Goal: Transaction & Acquisition: Purchase product/service

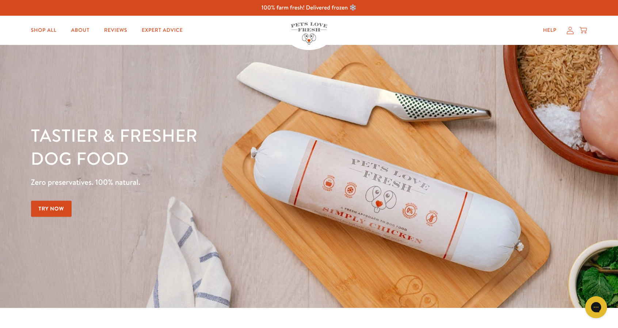
click at [571, 30] on icon at bounding box center [569, 31] width 7 height 8
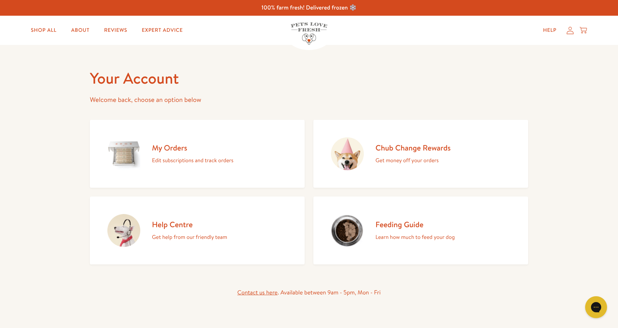
click at [568, 32] on icon at bounding box center [569, 31] width 7 height 8
click at [571, 30] on icon at bounding box center [569, 31] width 7 height 8
click at [583, 30] on icon at bounding box center [582, 30] width 7 height 8
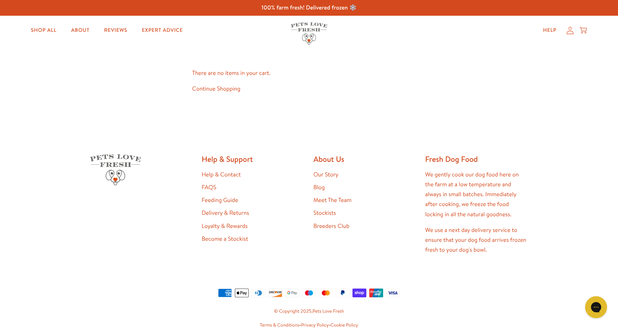
click at [569, 31] on icon at bounding box center [569, 31] width 7 height 8
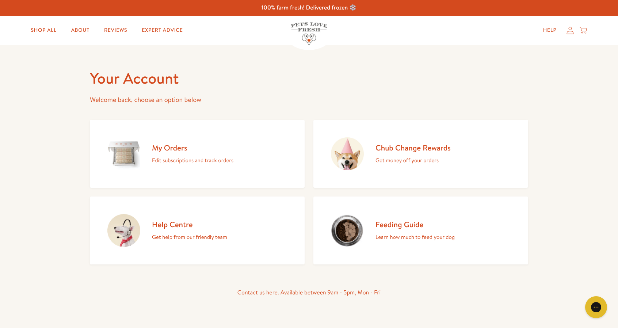
click at [192, 156] on p "Edit subscriptions and track orders" at bounding box center [192, 160] width 81 height 9
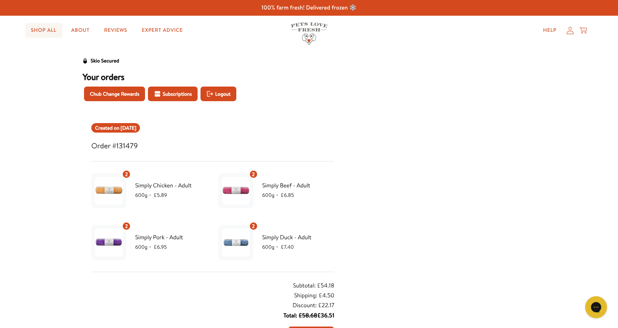
click at [41, 30] on link "Shop All" at bounding box center [43, 30] width 37 height 15
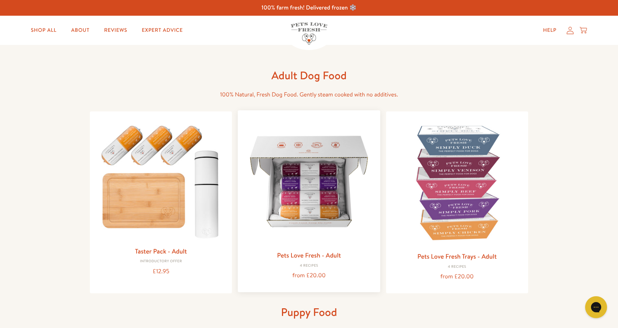
click at [315, 206] on img at bounding box center [309, 181] width 130 height 130
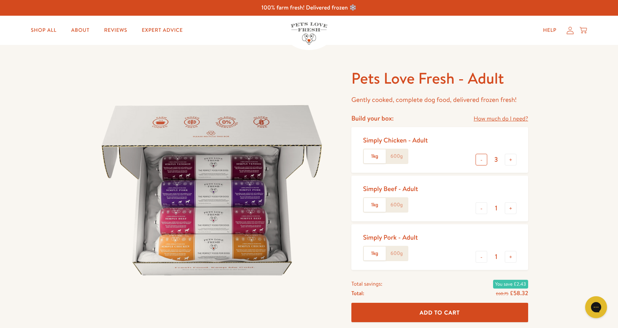
click at [483, 157] on button "-" at bounding box center [481, 160] width 12 height 12
type input "2"
click at [513, 209] on button "+" at bounding box center [511, 208] width 12 height 12
type input "2"
click at [510, 257] on button "+" at bounding box center [511, 257] width 12 height 12
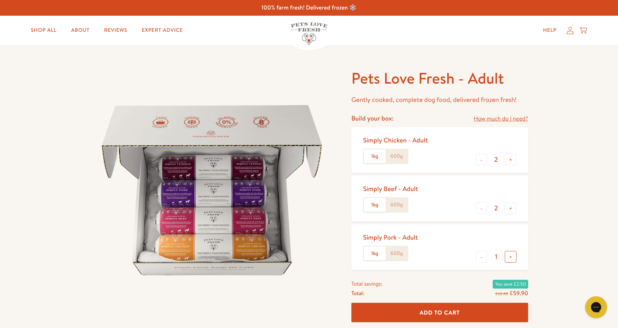
type input "2"
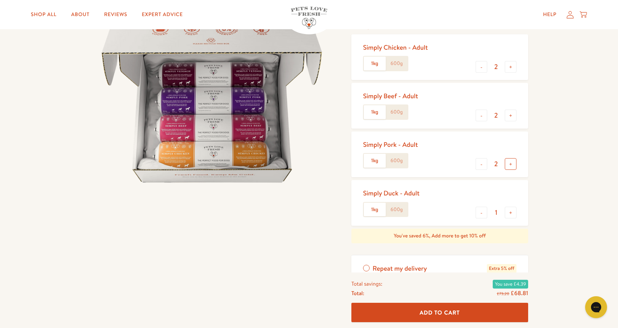
scroll to position [96, 0]
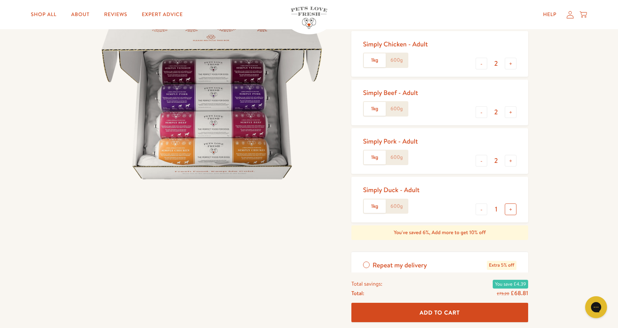
click at [512, 210] on button "+" at bounding box center [511, 209] width 12 height 12
type input "2"
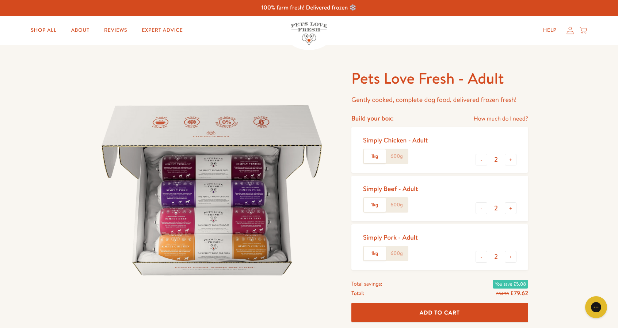
click at [395, 155] on label "600g" at bounding box center [397, 156] width 22 height 14
click at [0, 0] on input "600g" at bounding box center [0, 0] width 0 height 0
click at [394, 202] on label "600g" at bounding box center [397, 205] width 22 height 14
click at [0, 0] on input "600g" at bounding box center [0, 0] width 0 height 0
click at [392, 249] on label "600g" at bounding box center [397, 253] width 22 height 14
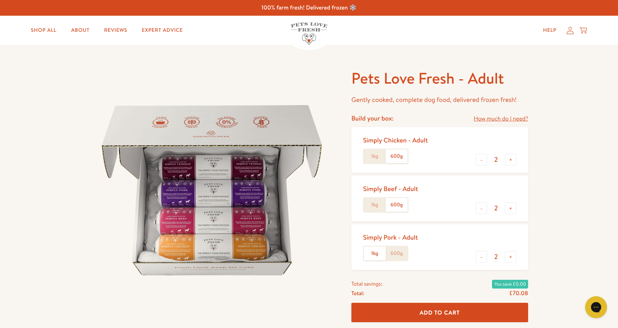
click at [0, 0] on input "600g" at bounding box center [0, 0] width 0 height 0
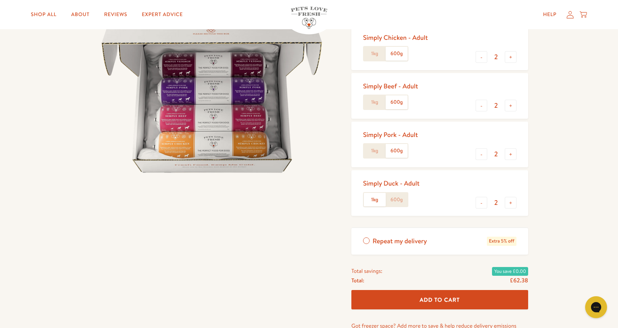
scroll to position [153, 0]
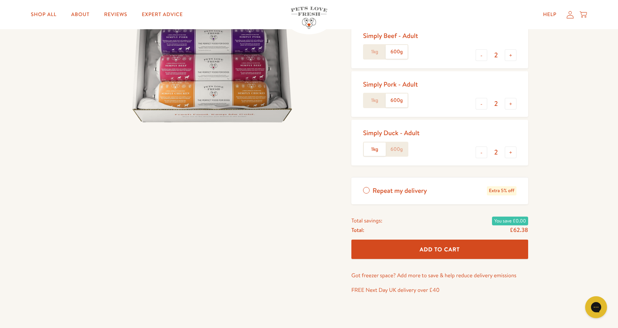
click at [396, 153] on label "600g" at bounding box center [397, 149] width 22 height 14
click at [0, 0] on input "600g" at bounding box center [0, 0] width 0 height 0
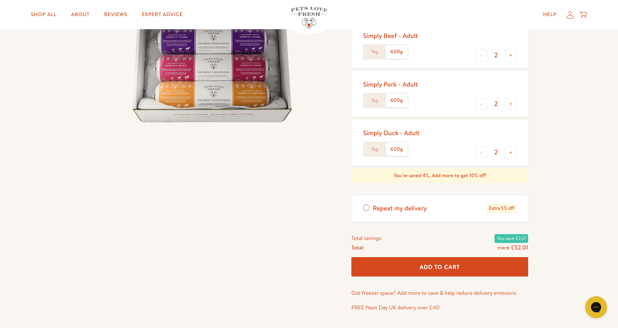
scroll to position [0, 0]
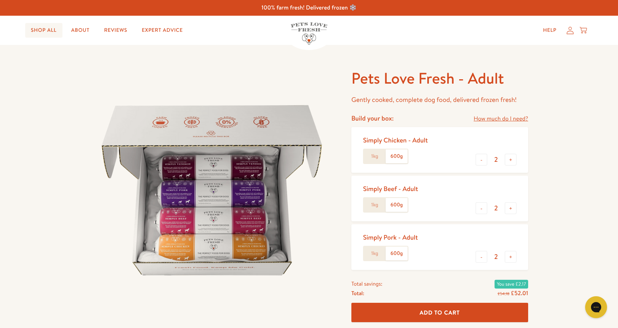
click at [49, 26] on link "Shop All" at bounding box center [43, 30] width 37 height 15
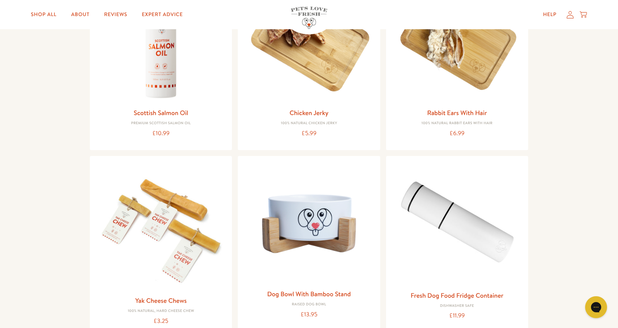
scroll to position [617, 0]
click at [323, 80] on img at bounding box center [309, 38] width 130 height 130
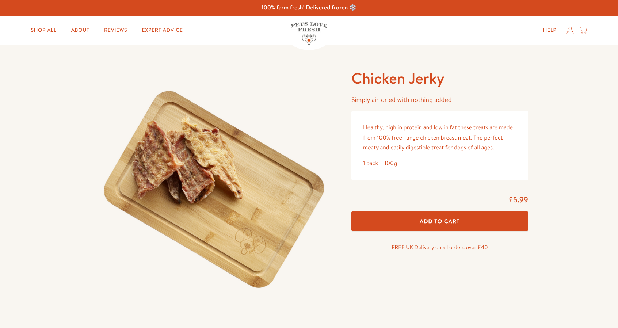
click at [450, 222] on span "Add To Cart" at bounding box center [440, 221] width 40 height 8
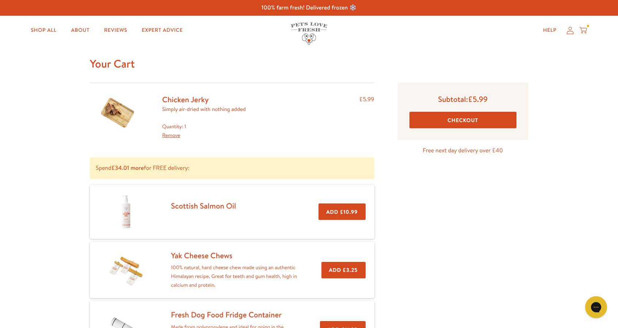
scroll to position [1, 0]
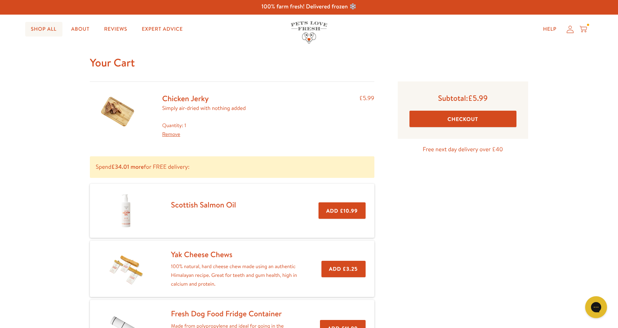
click at [42, 31] on link "Shop All" at bounding box center [43, 29] width 37 height 15
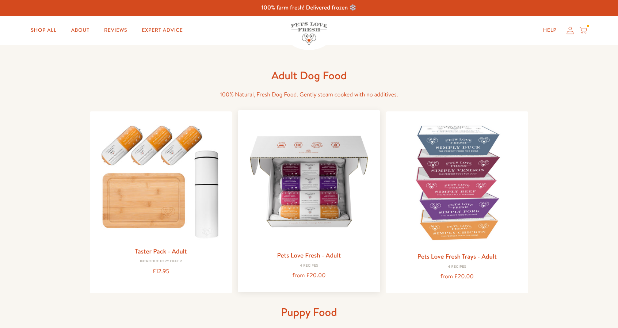
click at [306, 180] on img at bounding box center [309, 181] width 130 height 130
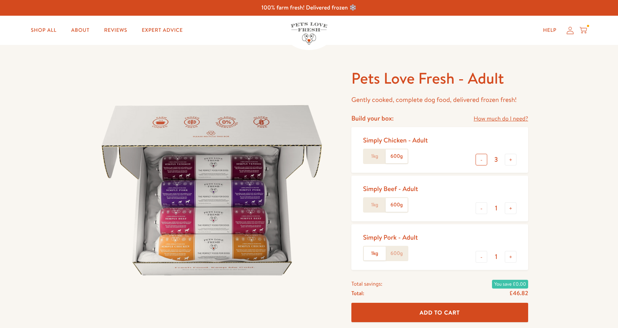
click at [481, 161] on button "-" at bounding box center [481, 160] width 12 height 12
type input "2"
click at [512, 208] on button "+" at bounding box center [511, 208] width 12 height 12
type input "2"
click at [509, 257] on button "+" at bounding box center [511, 257] width 12 height 12
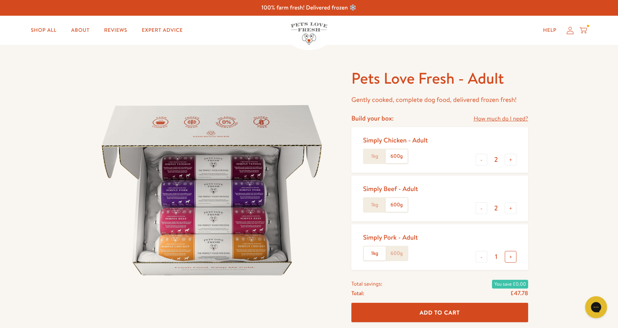
type input "2"
click at [395, 254] on label "600g" at bounding box center [397, 253] width 22 height 14
click at [0, 0] on input "600g" at bounding box center [0, 0] width 0 height 0
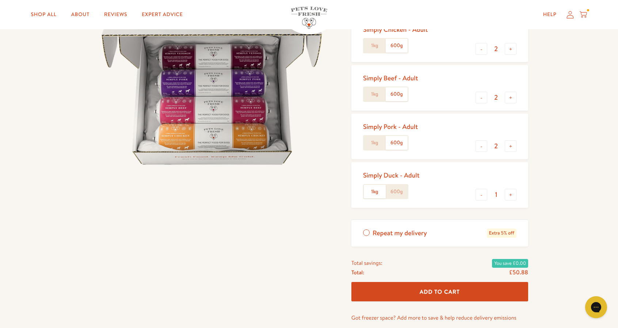
scroll to position [111, 0]
click at [395, 194] on label "600g" at bounding box center [397, 191] width 22 height 14
click at [0, 0] on input "600g" at bounding box center [0, 0] width 0 height 0
click at [510, 191] on button "+" at bounding box center [511, 194] width 12 height 12
type input "2"
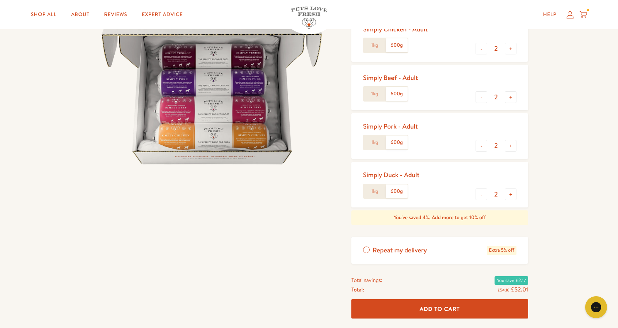
click at [431, 309] on span "Add To Cart" at bounding box center [440, 309] width 40 height 8
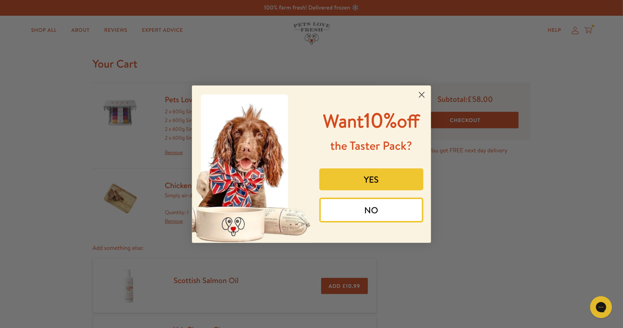
click at [418, 97] on circle "Close dialog" at bounding box center [422, 94] width 12 height 12
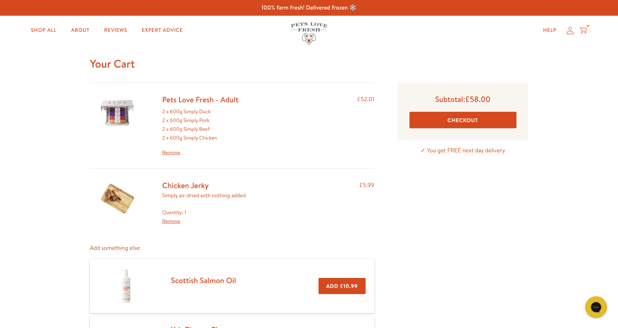
click at [459, 121] on button "Checkout" at bounding box center [462, 120] width 107 height 16
